Goal: Navigation & Orientation: Find specific page/section

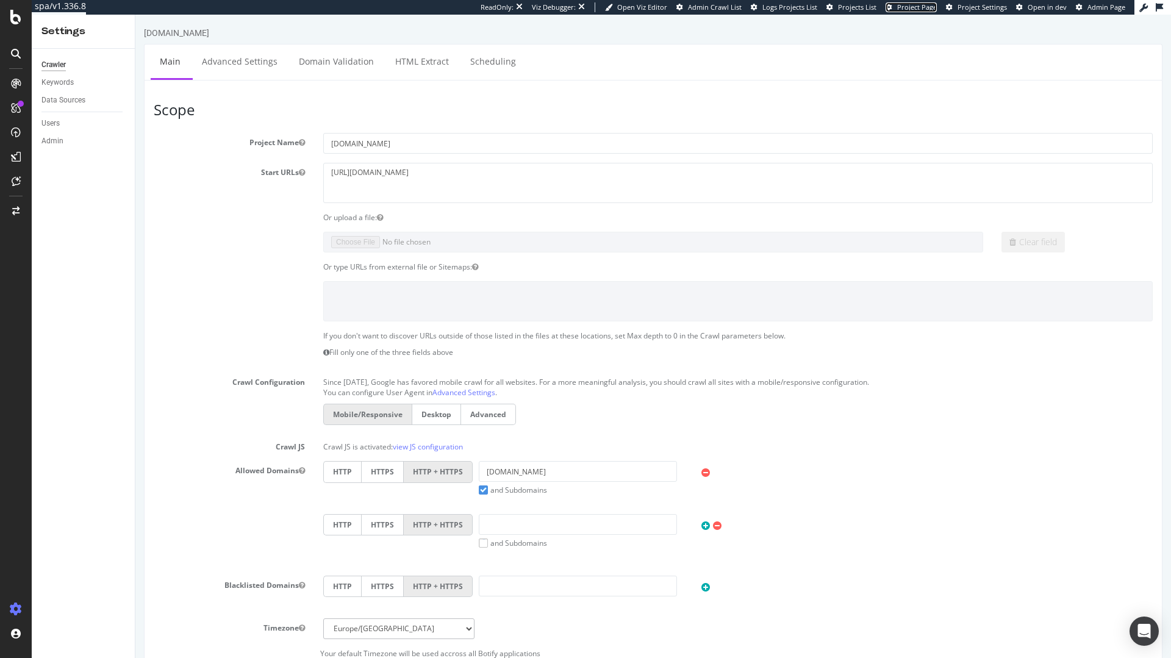
click at [914, 7] on span "Project Page" at bounding box center [917, 6] width 40 height 9
click at [70, 154] on div "LogAnalyzer" at bounding box center [69, 159] width 48 height 12
